Goal: Task Accomplishment & Management: Use online tool/utility

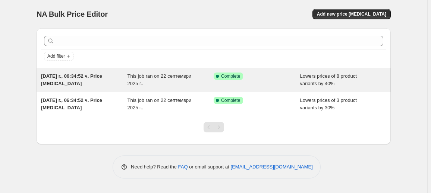
click at [77, 83] on div "[DATE] г., 06:34:52 ч. Price [MEDICAL_DATA]" at bounding box center [84, 80] width 86 height 15
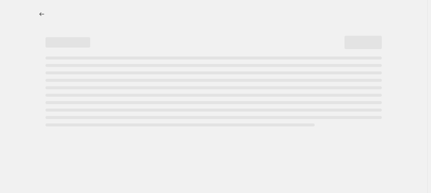
select select "percentage"
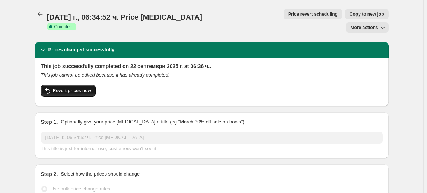
click at [85, 88] on span "Revert prices now" at bounding box center [72, 91] width 38 height 6
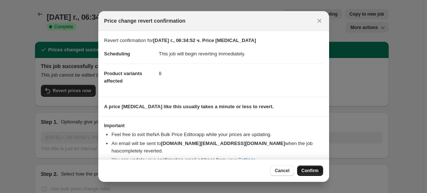
click at [309, 168] on button "Confirm" at bounding box center [310, 171] width 26 height 10
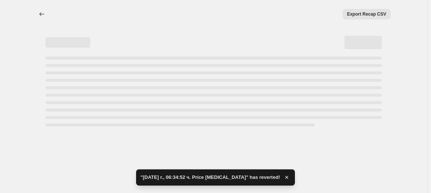
select select "percentage"
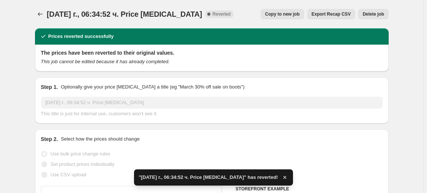
click at [377, 14] on span "Delete job" at bounding box center [373, 14] width 21 height 6
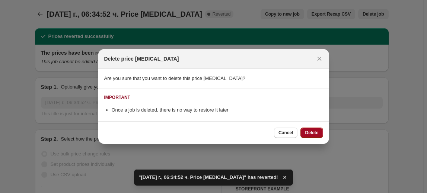
click at [308, 133] on span "Delete" at bounding box center [311, 133] width 13 height 6
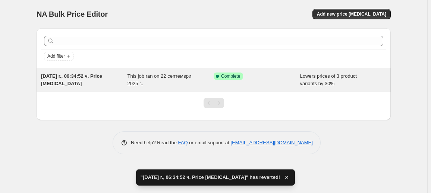
click at [153, 81] on div "This job ran on 22 септември 2025 г.." at bounding box center [170, 80] width 86 height 15
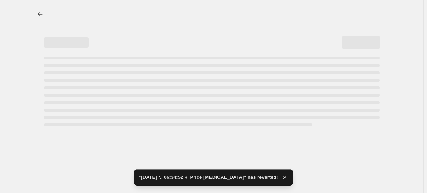
select select "percentage"
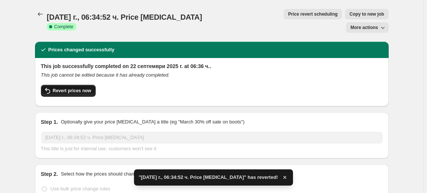
click at [81, 88] on span "Revert prices now" at bounding box center [72, 91] width 38 height 6
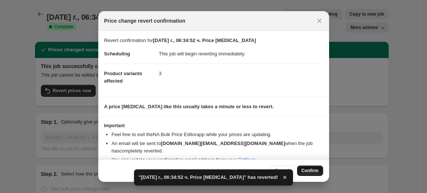
click at [307, 169] on span "Confirm" at bounding box center [310, 171] width 17 height 6
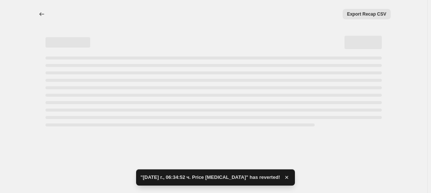
select select "percentage"
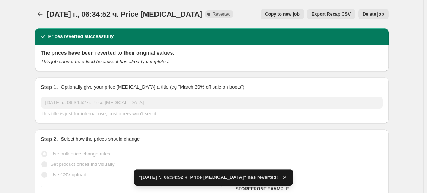
click at [380, 13] on span "Delete job" at bounding box center [373, 14] width 21 height 6
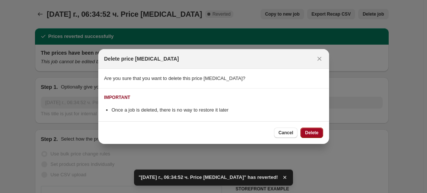
click at [312, 134] on span "Delete" at bounding box center [311, 133] width 13 height 6
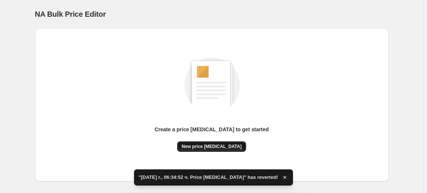
click at [200, 144] on span "New price change job" at bounding box center [212, 147] width 60 height 6
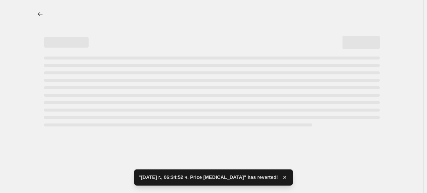
select select "percentage"
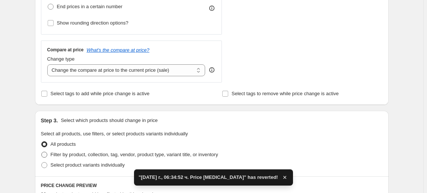
scroll to position [271, 0]
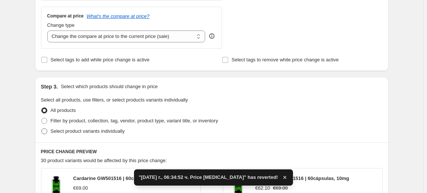
click at [74, 133] on span "Select product variants individually" at bounding box center [88, 132] width 74 height 6
click at [42, 129] on input "Select product variants individually" at bounding box center [41, 129] width 0 height 0
radio input "true"
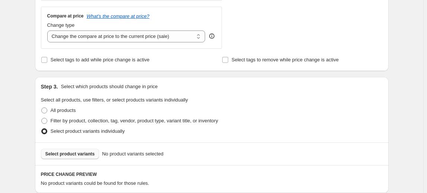
click at [76, 154] on span "Select product variants" at bounding box center [70, 154] width 50 height 6
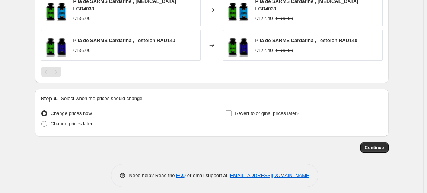
scroll to position [504, 0]
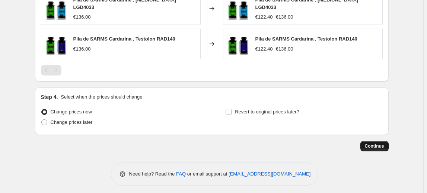
click at [377, 143] on span "Continue" at bounding box center [374, 146] width 19 height 6
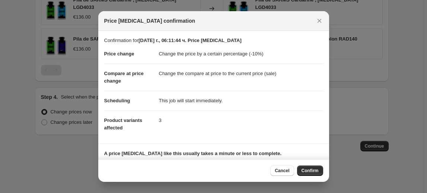
click at [306, 169] on span "Confirm" at bounding box center [310, 171] width 17 height 6
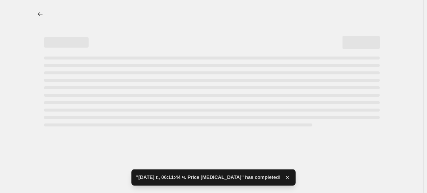
select select "percentage"
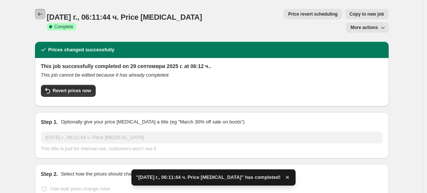
click at [38, 15] on button "Price change jobs" at bounding box center [40, 14] width 10 height 10
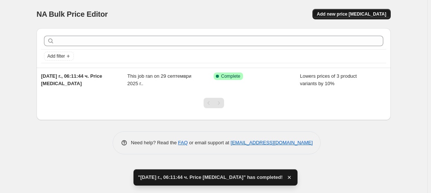
click at [358, 15] on span "Add new price change job" at bounding box center [351, 14] width 69 height 6
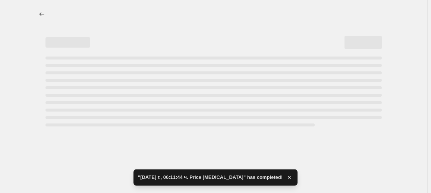
select select "percentage"
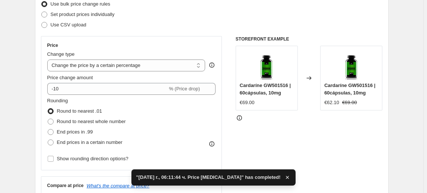
scroll to position [101, 0]
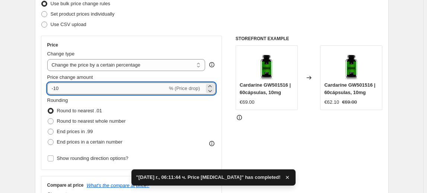
click at [59, 92] on input "-10" at bounding box center [107, 89] width 120 height 12
click at [58, 92] on input "-10" at bounding box center [107, 89] width 120 height 12
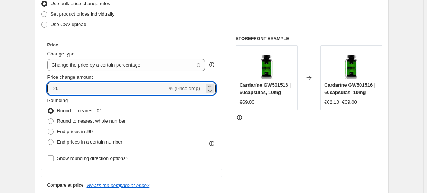
type input "-20"
click at [88, 101] on fieldset "Rounding Round to nearest .01 Round to nearest whole number End prices in .99 E…" at bounding box center [86, 122] width 79 height 51
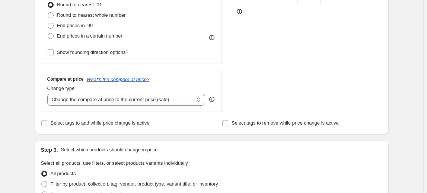
scroll to position [237, 0]
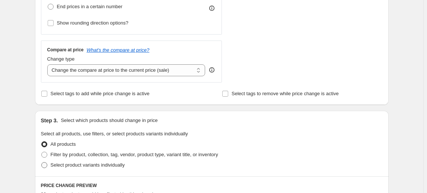
click at [76, 165] on span "Select product variants individually" at bounding box center [88, 165] width 74 height 6
click at [42, 163] on input "Select product variants individually" at bounding box center [41, 162] width 0 height 0
radio input "true"
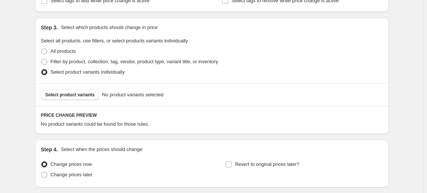
scroll to position [373, 0]
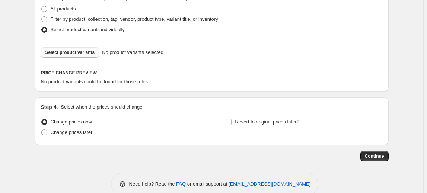
click at [75, 50] on span "Select product variants" at bounding box center [70, 53] width 50 height 6
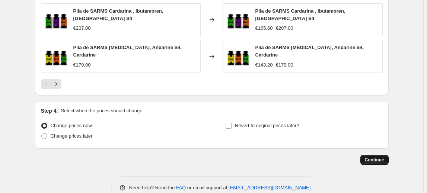
scroll to position [572, 0]
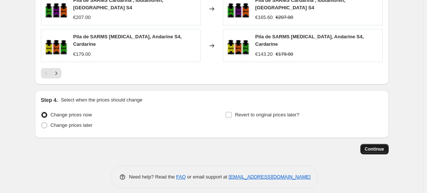
click at [379, 146] on span "Continue" at bounding box center [374, 149] width 19 height 6
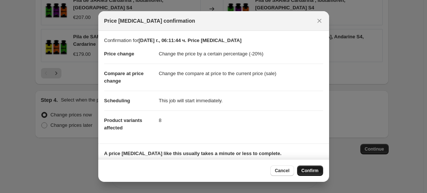
click at [312, 170] on span "Confirm" at bounding box center [310, 171] width 17 height 6
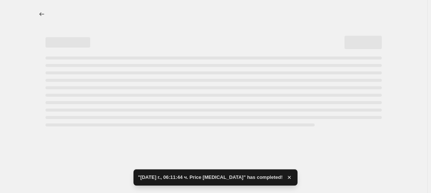
select select "percentage"
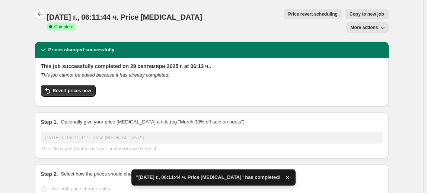
click at [39, 16] on icon "Price change jobs" at bounding box center [40, 13] width 7 height 7
